Goal: Transaction & Acquisition: Book appointment/travel/reservation

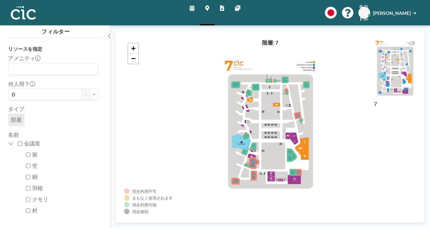
click at [192, 7] on icon at bounding box center [192, 7] width 5 height 5
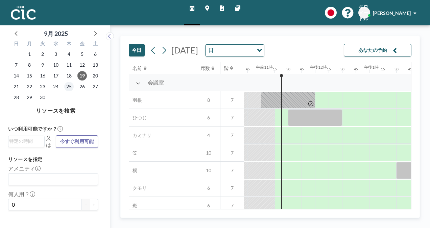
scroll to position [0, 595]
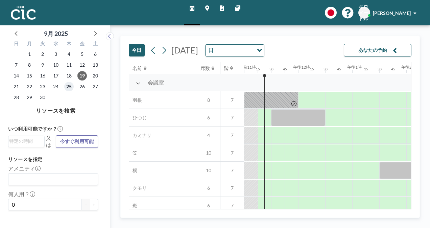
click at [65, 86] on span "25" at bounding box center [68, 86] width 9 height 9
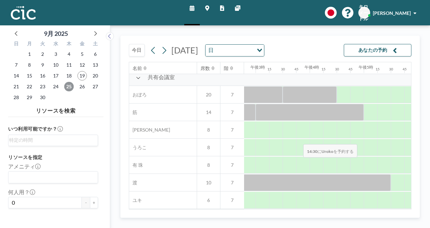
scroll to position [500, 800]
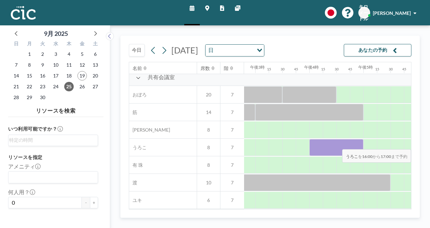
drag, startPoint x: 318, startPoint y: 142, endPoint x: 355, endPoint y: 144, distance: 37.3
click at [355, 144] on div at bounding box center [336, 147] width 54 height 17
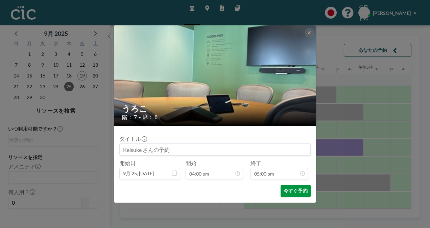
click at [298, 191] on font "今すぐ予約" at bounding box center [296, 191] width 24 height 6
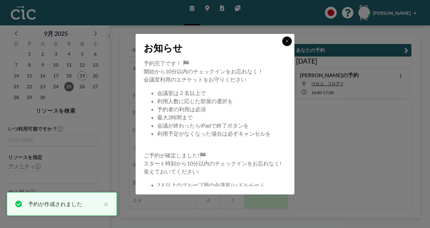
click at [287, 39] on icon at bounding box center [287, 41] width 4 height 4
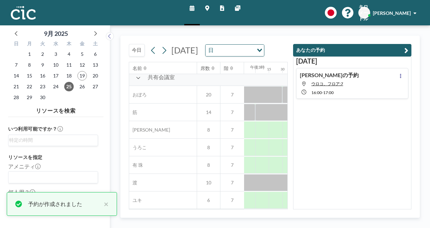
click at [303, 84] on icon at bounding box center [304, 83] width 4 height 5
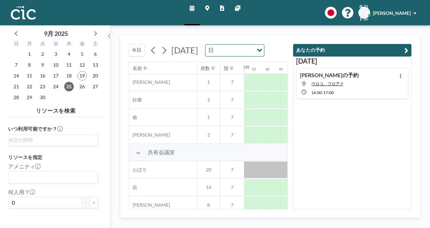
scroll to position [508, 852]
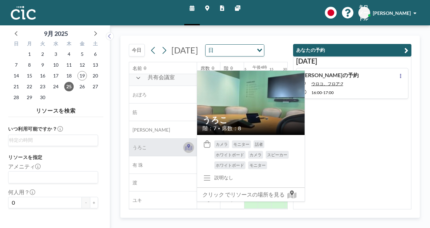
click at [188, 144] on icon at bounding box center [188, 146] width 3 height 4
